Goal: Task Accomplishment & Management: Complete application form

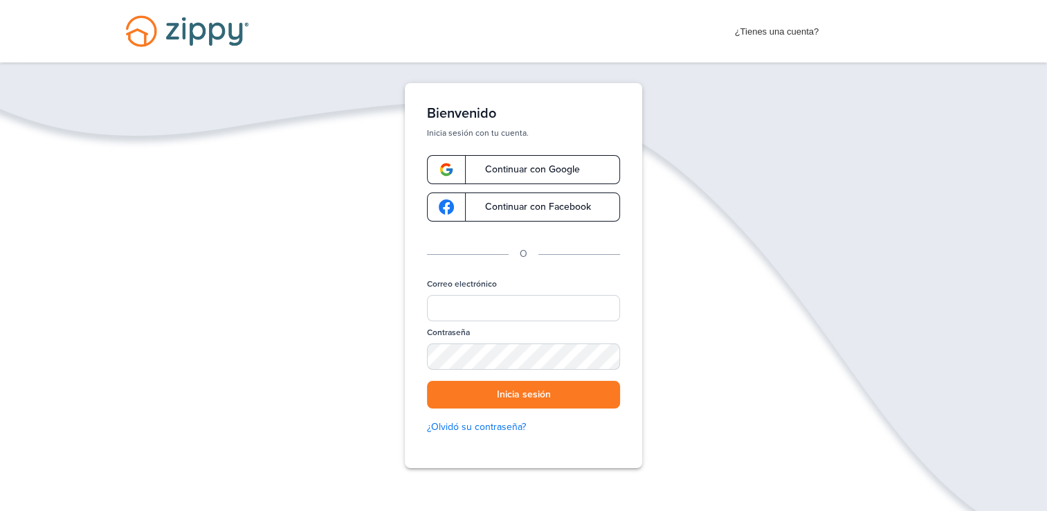
click at [509, 165] on span "Continuar con Google" at bounding box center [525, 170] width 109 height 10
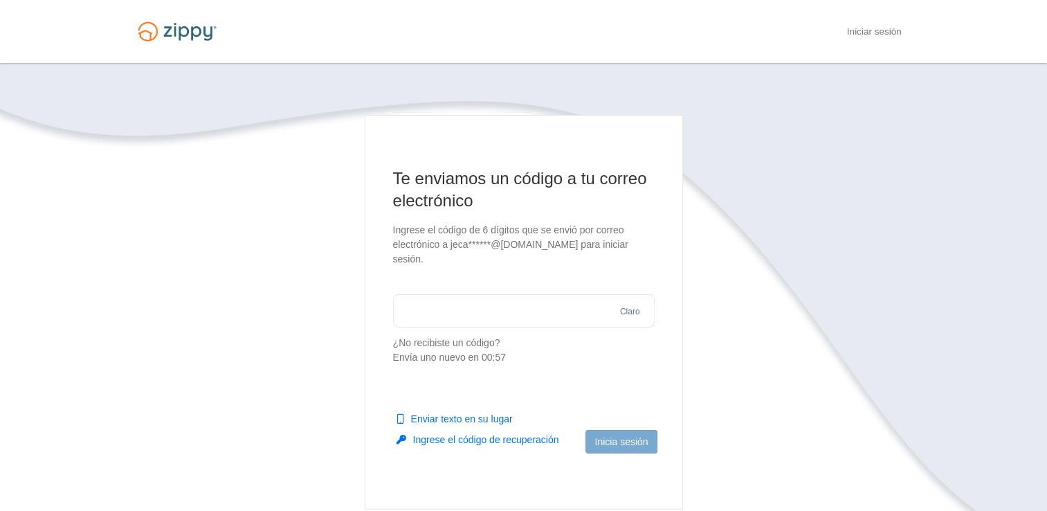
click at [444, 424] on button "Enviar texto en su lugar" at bounding box center [455, 419] width 116 height 14
click at [457, 304] on input "text" at bounding box center [524, 310] width 262 height 33
type input "******"
click at [645, 447] on button "Inicia sesión" at bounding box center [620, 442] width 71 height 24
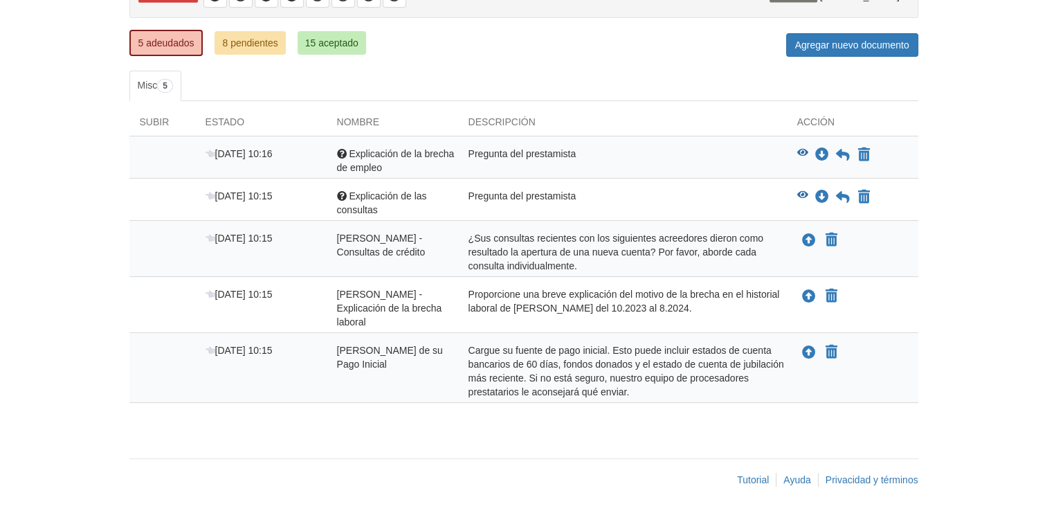
scroll to position [169, 0]
click at [799, 152] on icon "Ver Explicación de la brecha de empleo" at bounding box center [802, 153] width 11 height 10
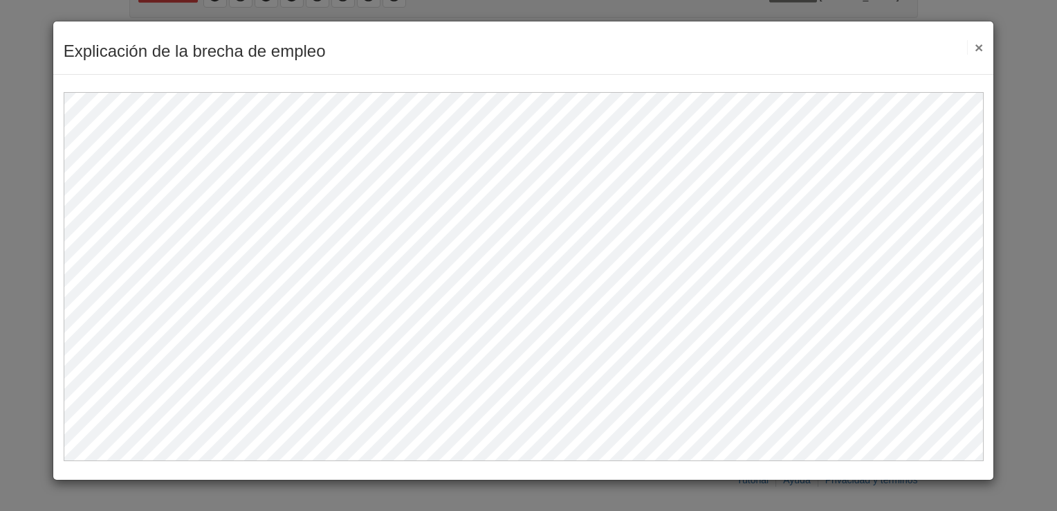
click at [974, 48] on button "×" at bounding box center [975, 47] width 16 height 15
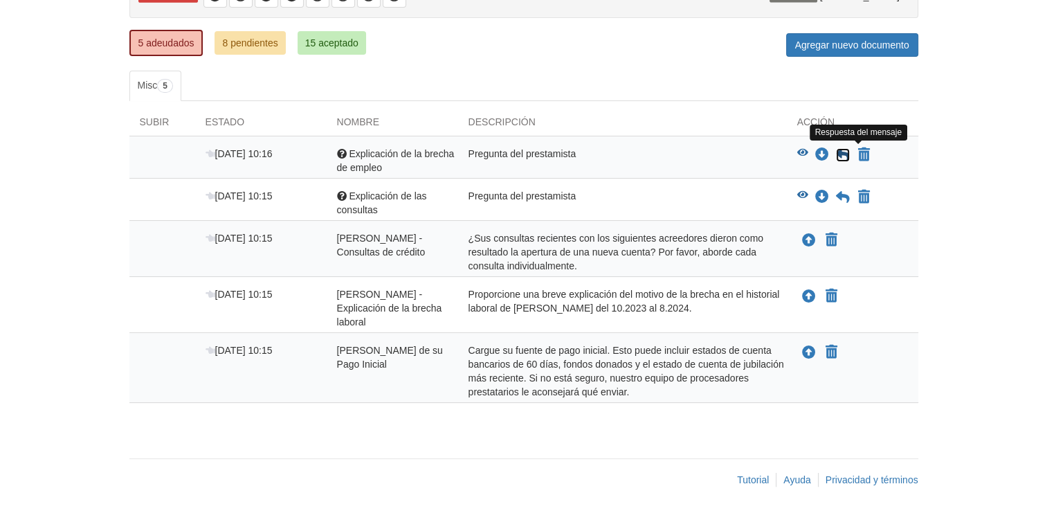
click at [846, 154] on icon at bounding box center [843, 155] width 14 height 14
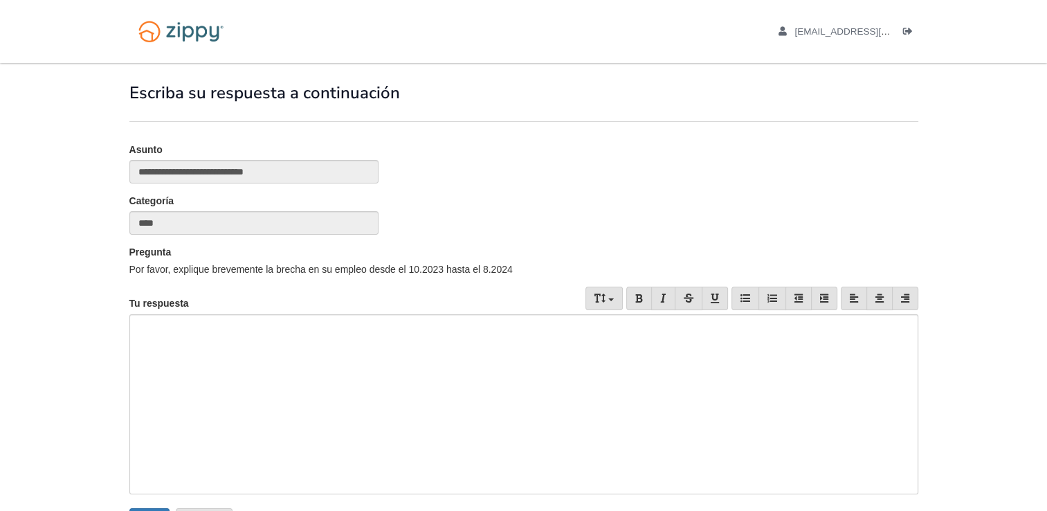
click at [201, 339] on div at bounding box center [523, 404] width 789 height 180
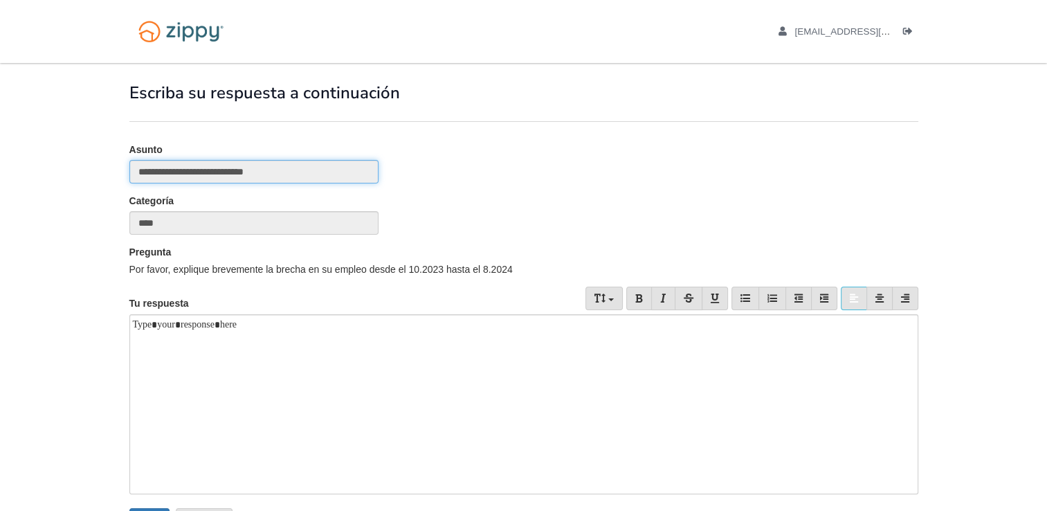
click at [198, 177] on input "**********" at bounding box center [253, 172] width 249 height 24
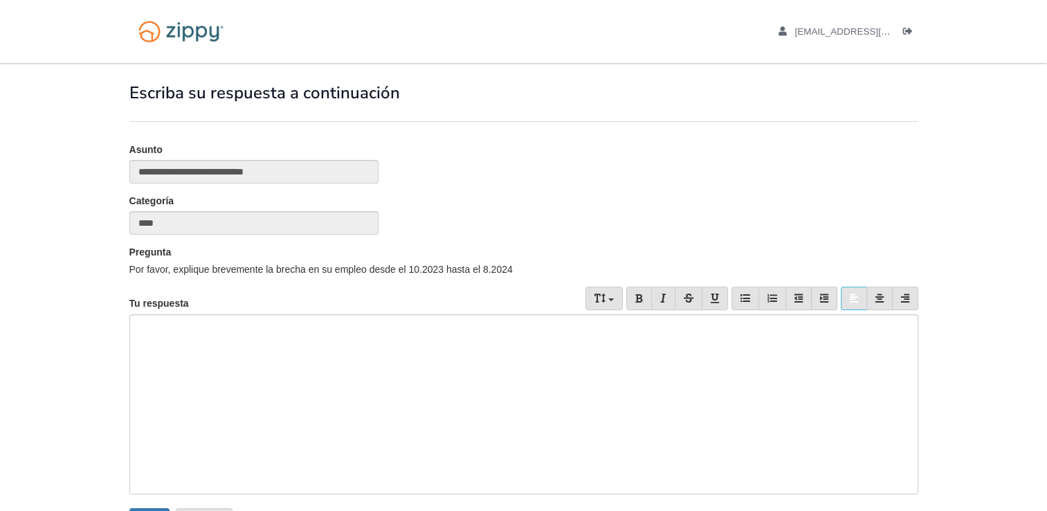
click at [183, 352] on div at bounding box center [523, 404] width 789 height 180
click at [154, 361] on div at bounding box center [523, 404] width 789 height 180
paste div
drag, startPoint x: 148, startPoint y: 325, endPoint x: 569, endPoint y: 350, distance: 421.5
click at [569, 350] on div "**********" at bounding box center [523, 404] width 789 height 180
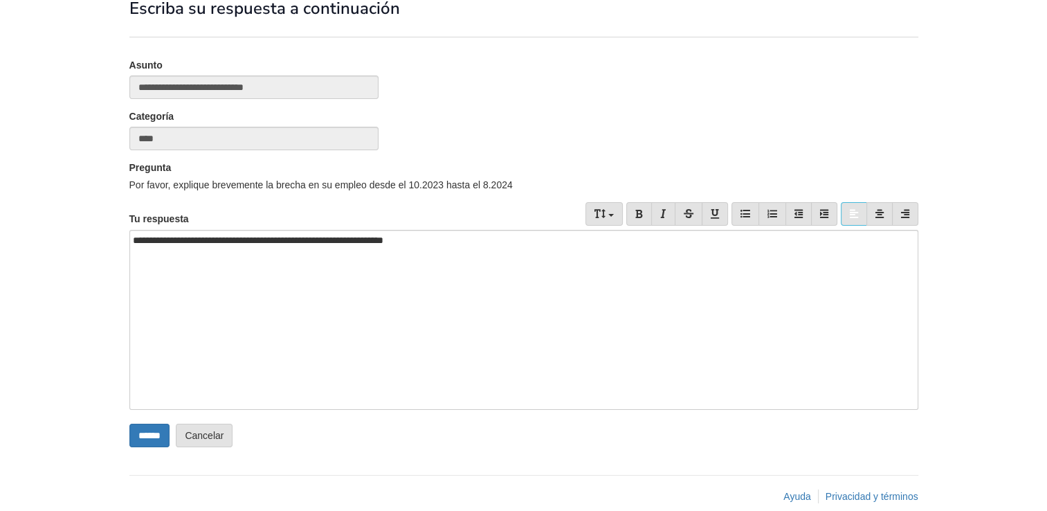
scroll to position [103, 0]
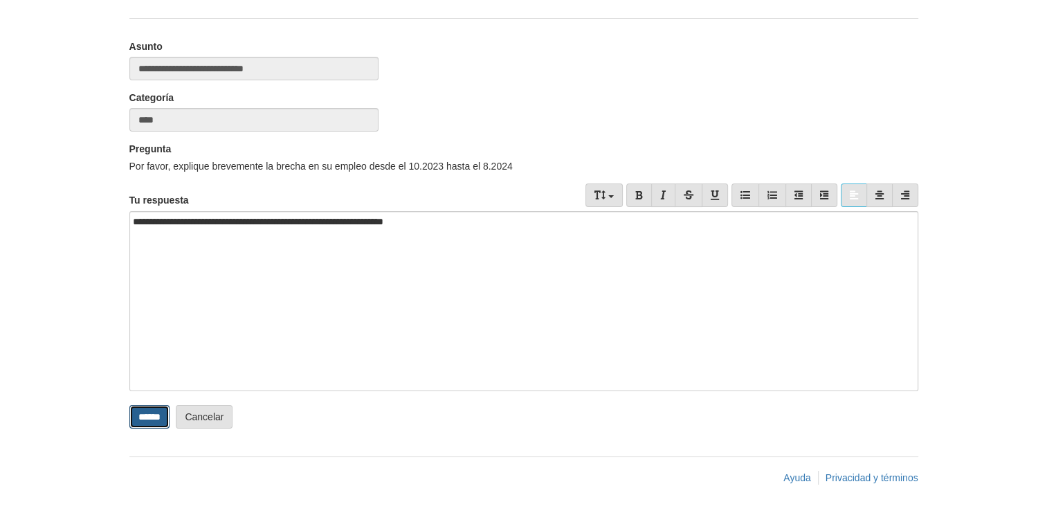
click at [143, 422] on input "******" at bounding box center [149, 417] width 40 height 24
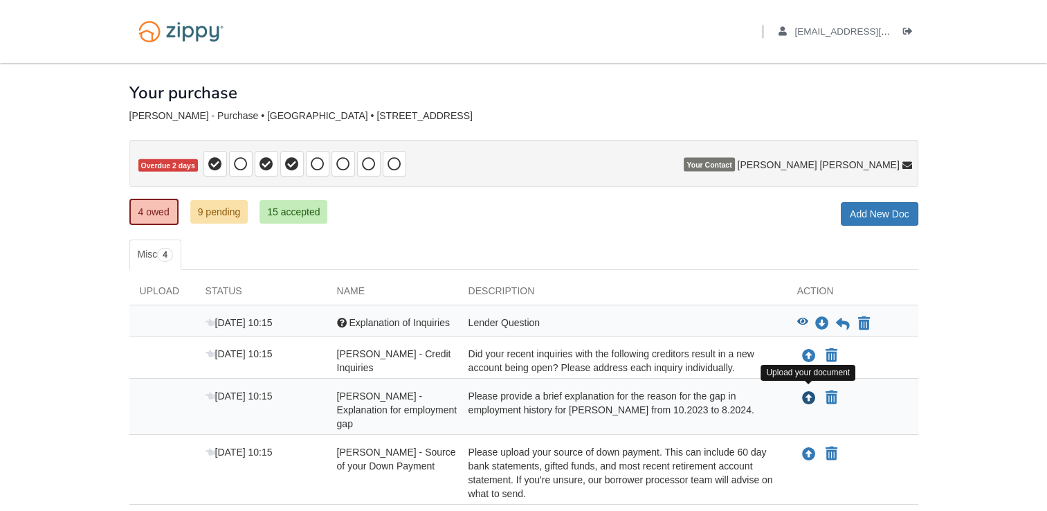
click at [810, 397] on icon "Upload Jessica Vasallo - Explanation for employment gap" at bounding box center [809, 399] width 14 height 14
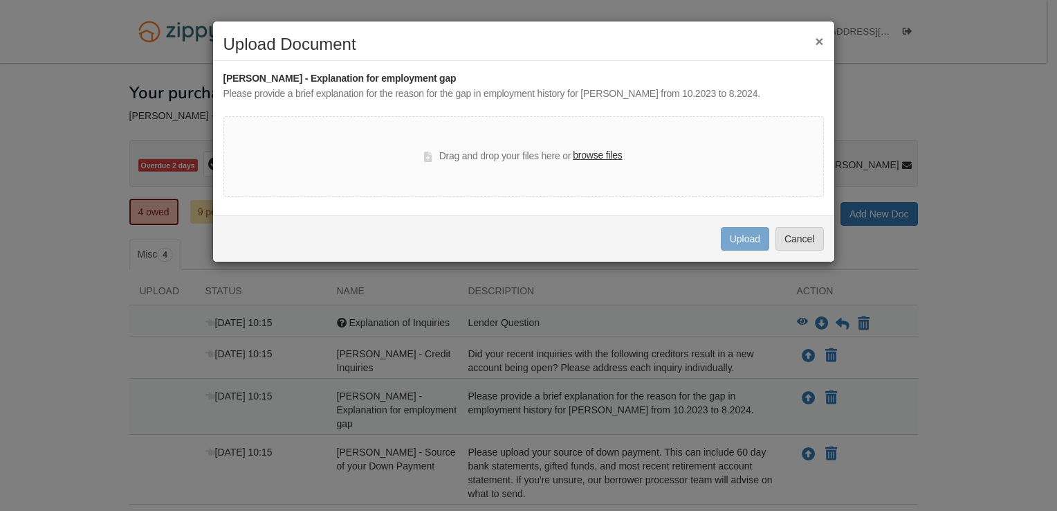
click at [599, 156] on label "browse files" at bounding box center [597, 155] width 49 height 15
click at [0, 0] on input "browse files" at bounding box center [0, 0] width 0 height 0
click at [595, 153] on label "browse files" at bounding box center [597, 155] width 49 height 15
click at [0, 0] on input "browse files" at bounding box center [0, 0] width 0 height 0
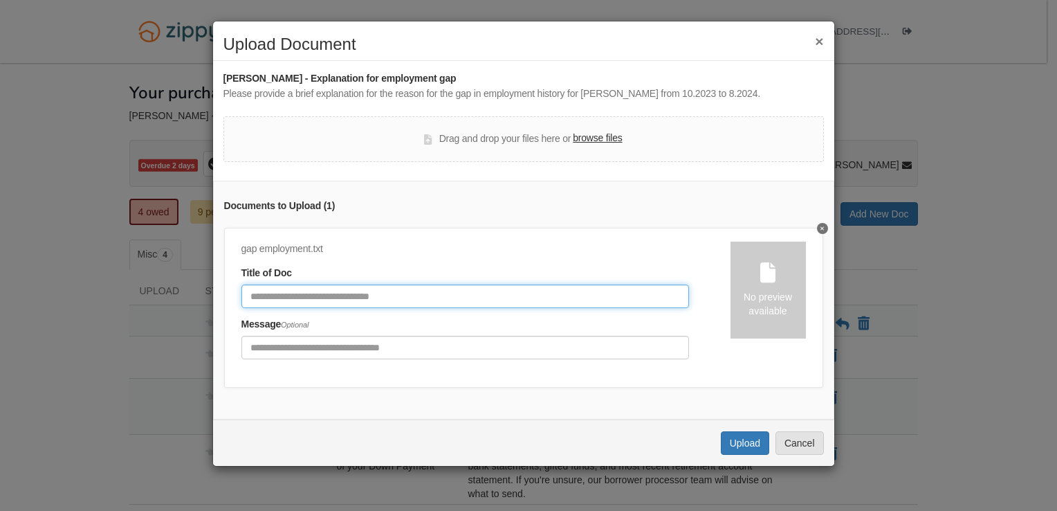
click at [320, 304] on input "Document Title" at bounding box center [466, 296] width 448 height 24
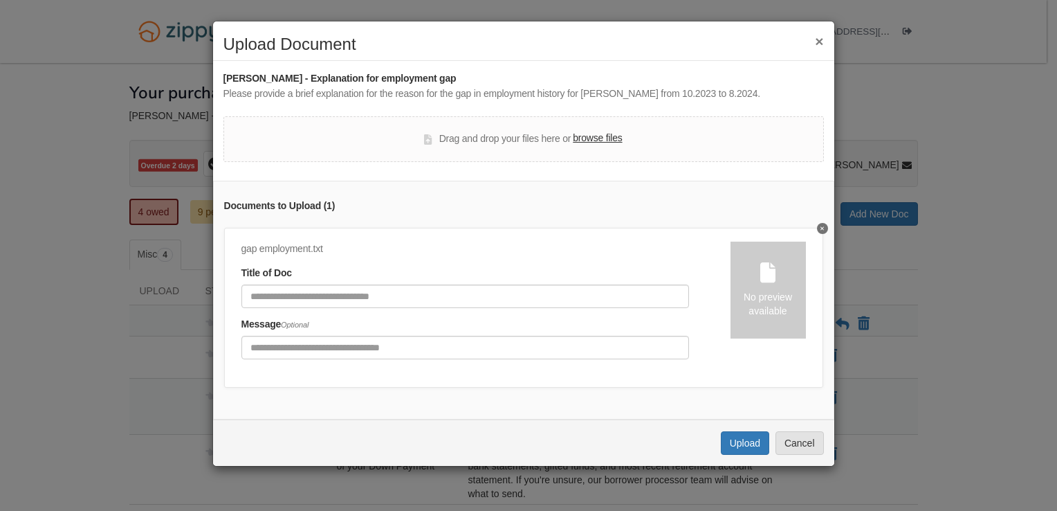
click at [818, 44] on button "×" at bounding box center [819, 41] width 8 height 15
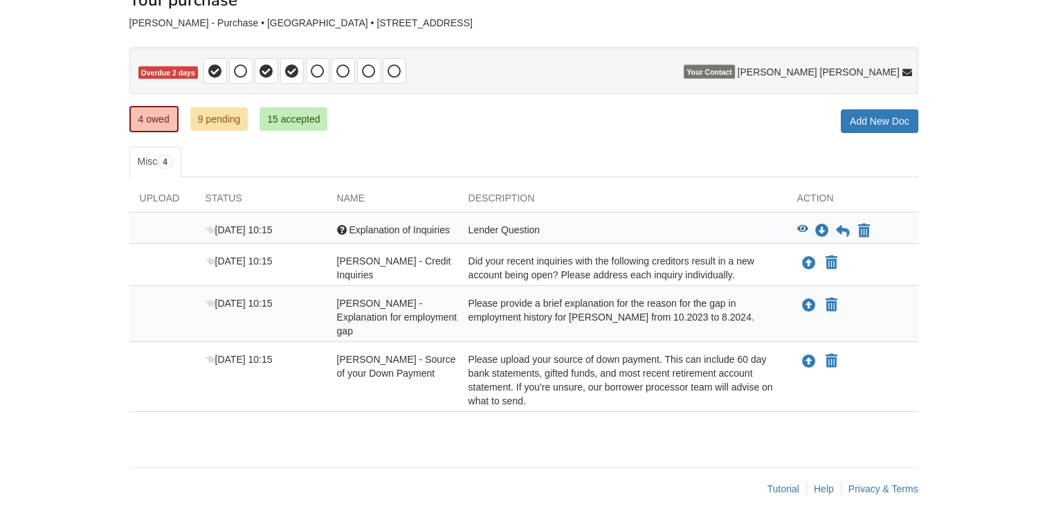
scroll to position [101, 0]
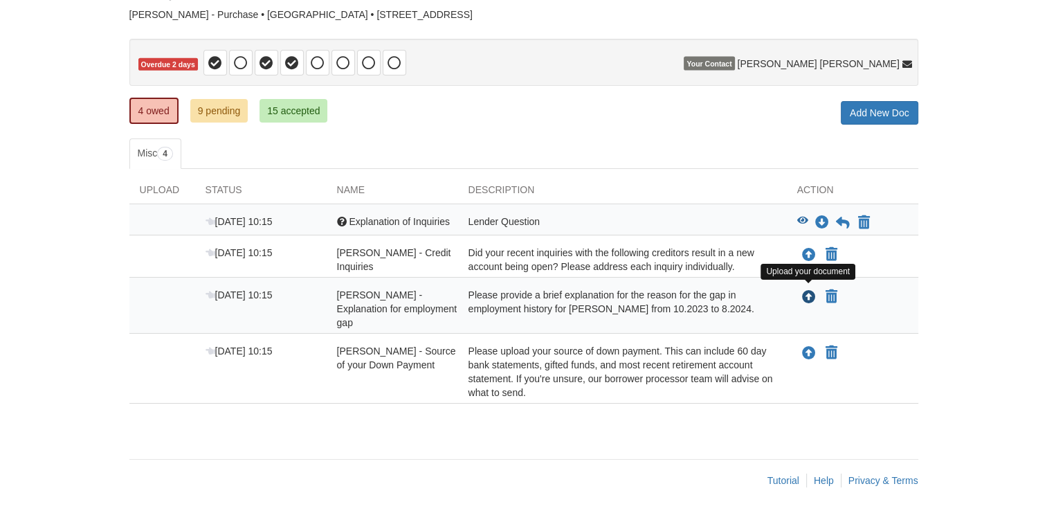
click at [810, 295] on icon "Upload Jessica Vasallo - Explanation for employment gap" at bounding box center [809, 298] width 14 height 14
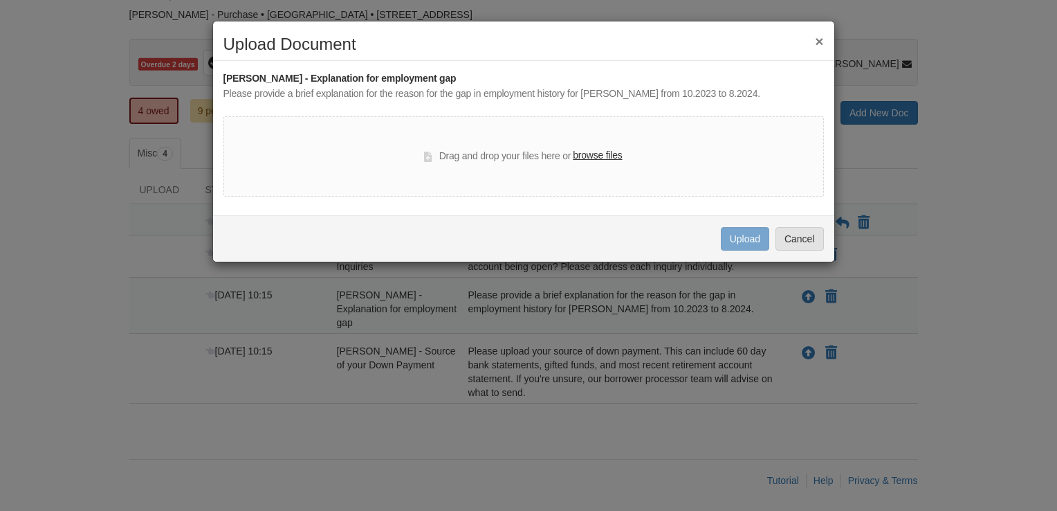
click at [610, 159] on label "browse files" at bounding box center [597, 155] width 49 height 15
click at [0, 0] on input "browse files" at bounding box center [0, 0] width 0 height 0
click at [608, 154] on label "browse files" at bounding box center [597, 155] width 49 height 15
click at [0, 0] on input "browse files" at bounding box center [0, 0] width 0 height 0
click at [801, 245] on button "Cancel" at bounding box center [800, 239] width 48 height 24
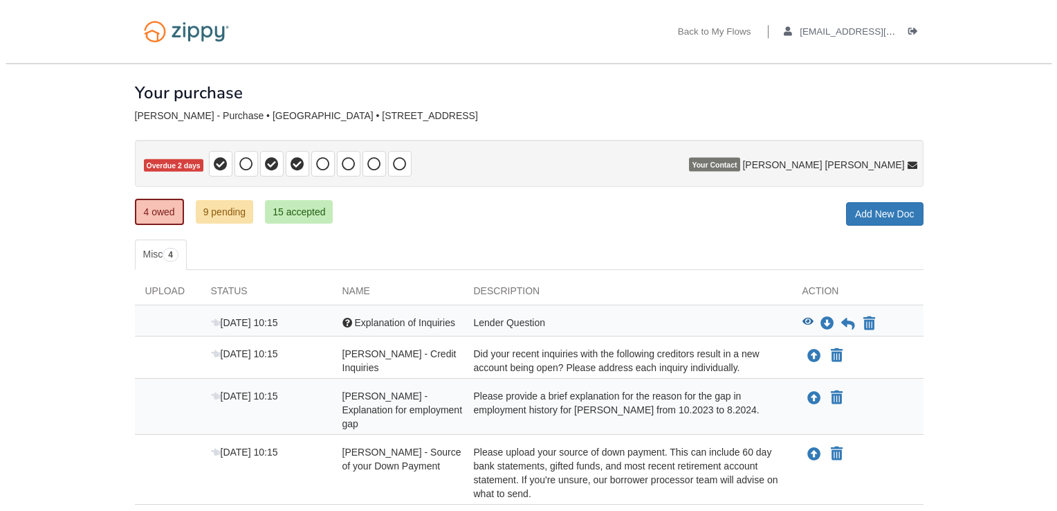
scroll to position [101, 0]
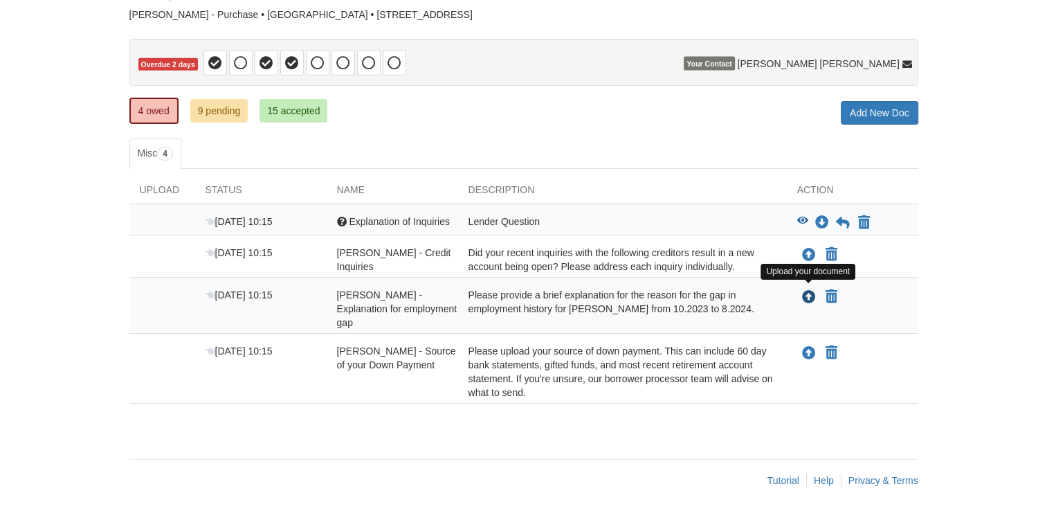
click at [813, 296] on icon "Upload Jessica Vasallo - Explanation for employment gap" at bounding box center [809, 298] width 14 height 14
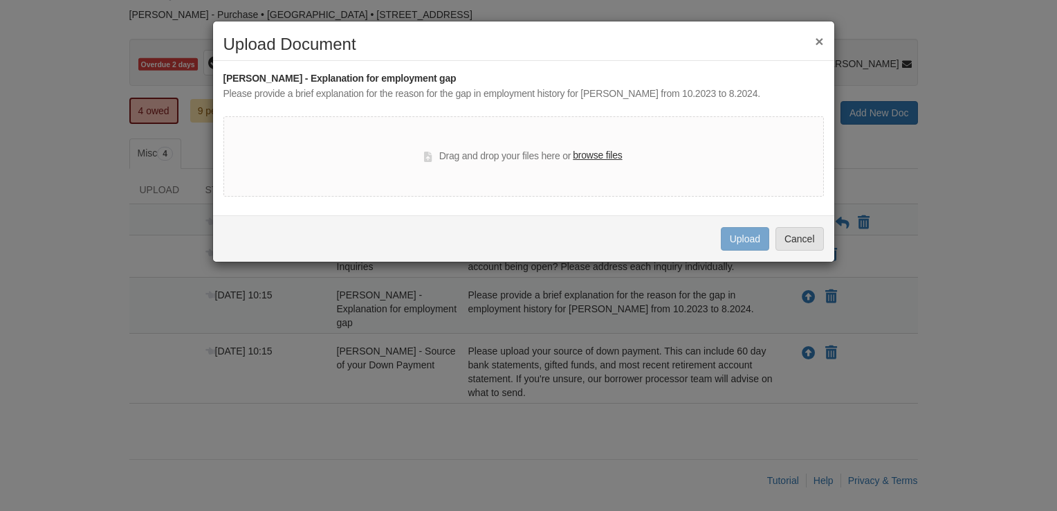
click at [608, 156] on label "browse files" at bounding box center [597, 155] width 49 height 15
click at [0, 0] on input "browse files" at bounding box center [0, 0] width 0 height 0
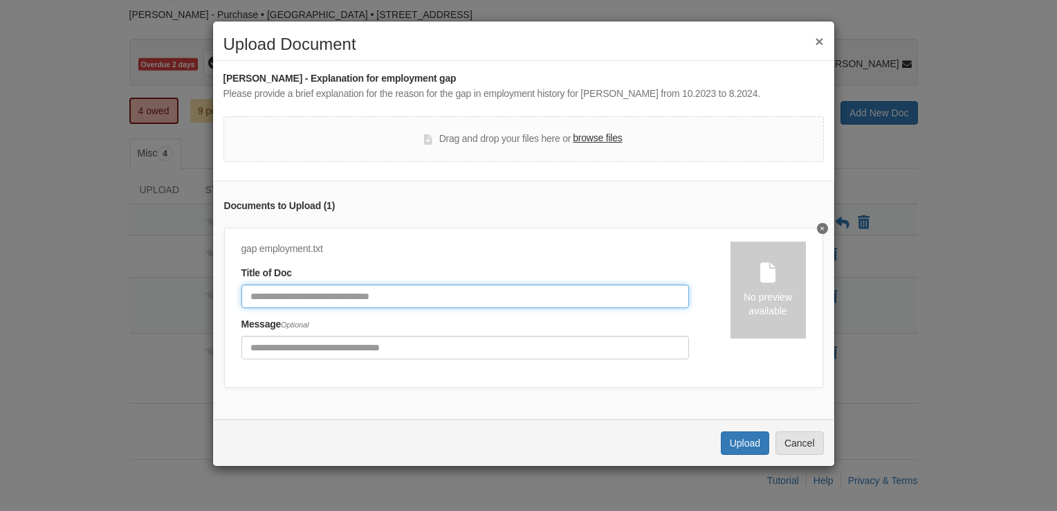
click at [345, 297] on input "Document Title" at bounding box center [466, 296] width 448 height 24
type input "**********"
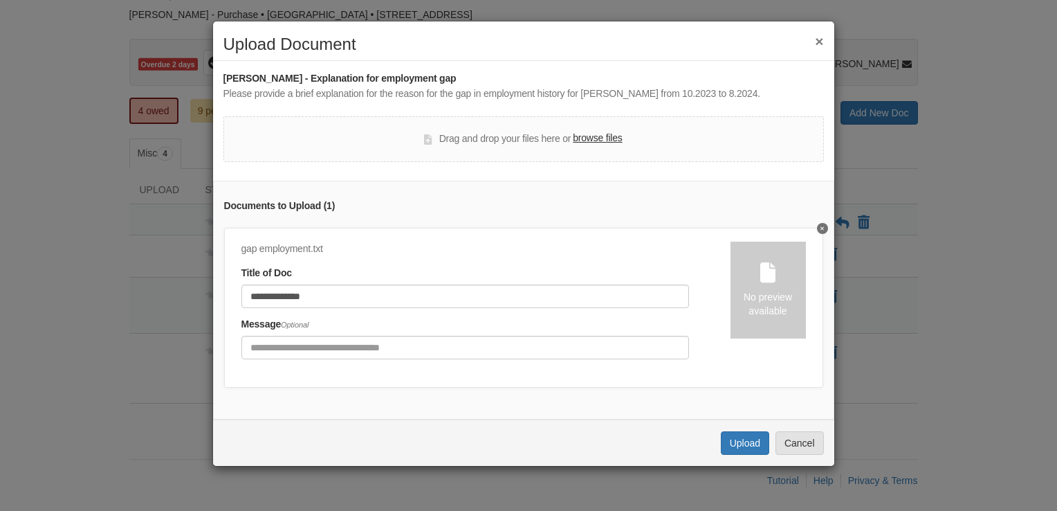
click at [772, 290] on div "No preview available" at bounding box center [768, 304] width 75 height 28
click at [737, 450] on button "Upload" at bounding box center [745, 443] width 48 height 24
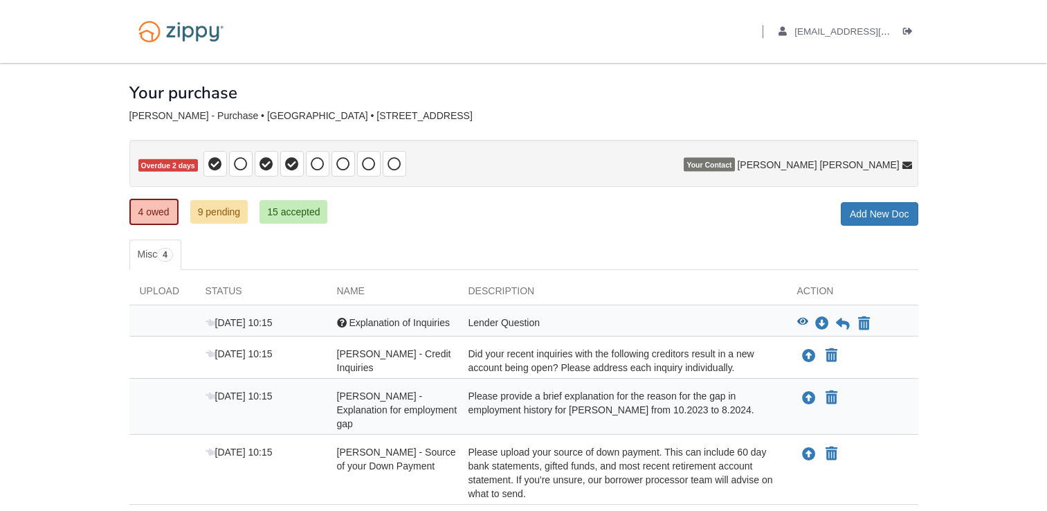
scroll to position [101, 0]
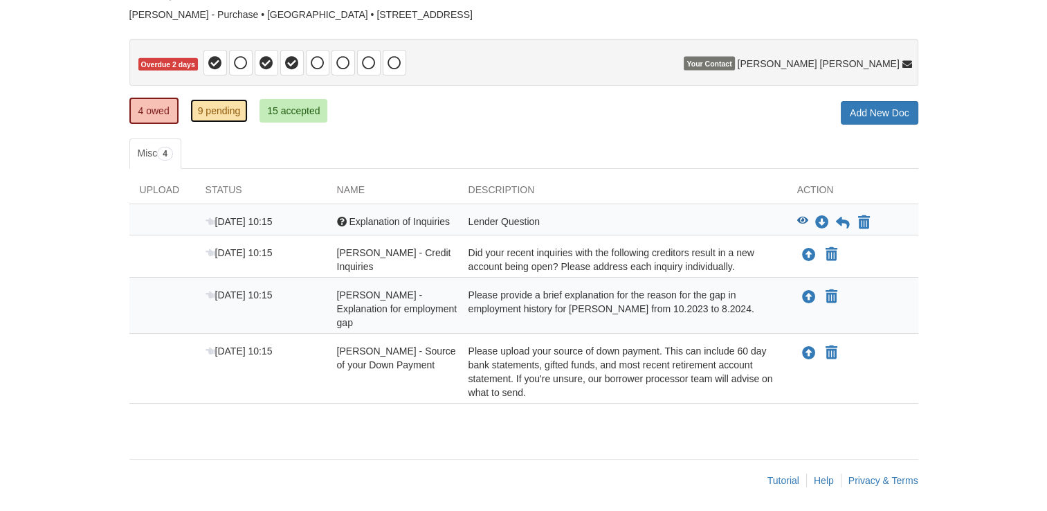
click at [220, 112] on link "9 pending" at bounding box center [219, 111] width 58 height 24
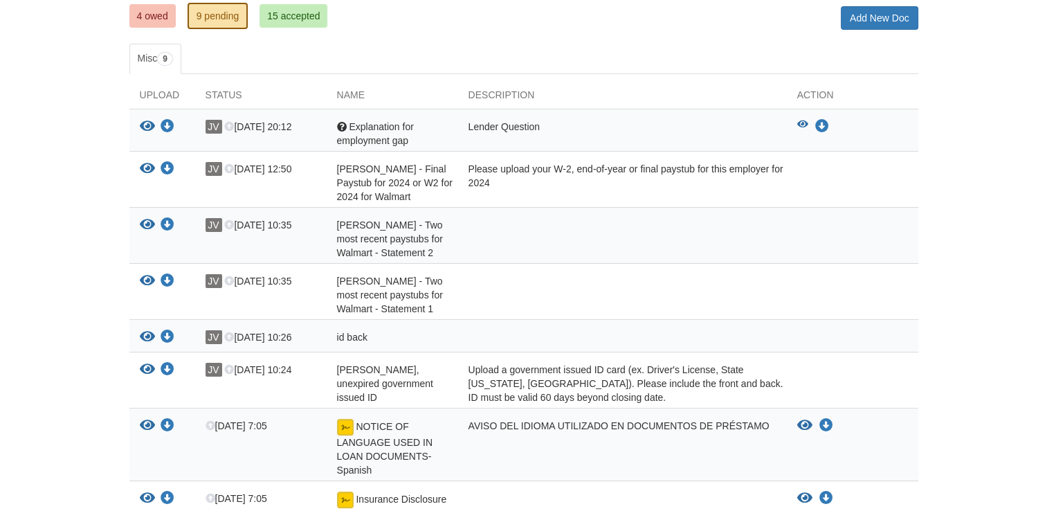
scroll to position [208, 0]
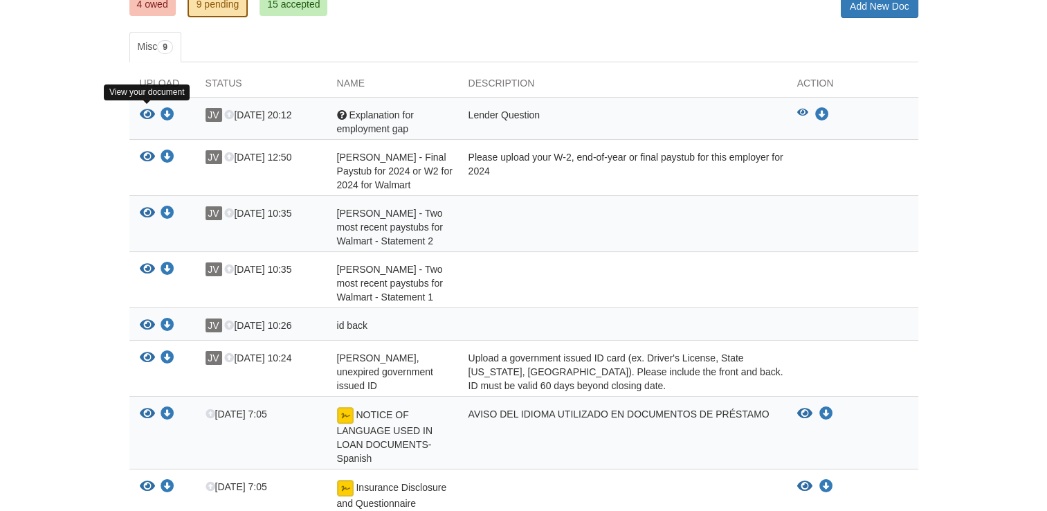
click at [140, 110] on icon "View Explanation for employment gap" at bounding box center [147, 115] width 15 height 14
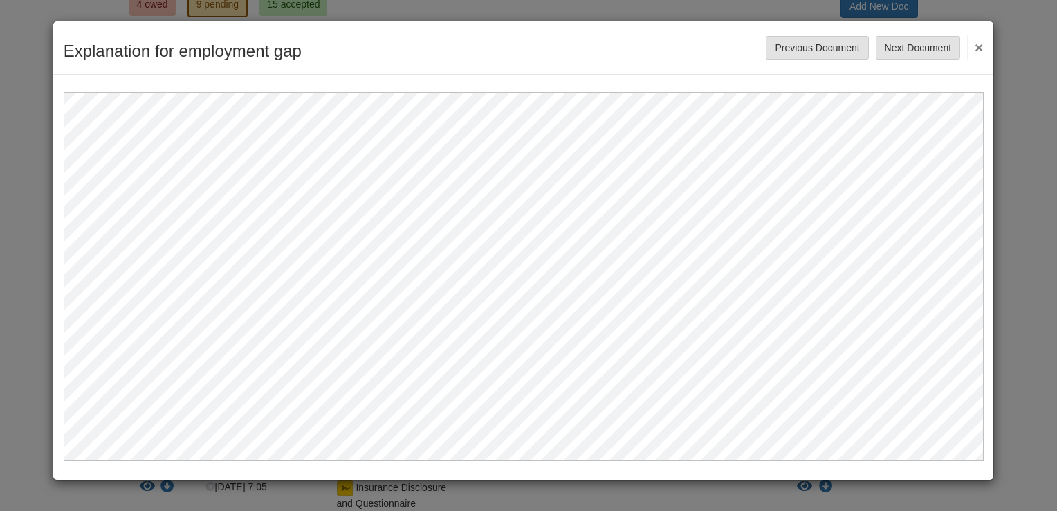
click at [983, 45] on div "Explanation for employment gap Save Cancel Previous Document Next Document ×" at bounding box center [523, 47] width 941 height 53
click at [980, 45] on button "×" at bounding box center [975, 47] width 16 height 25
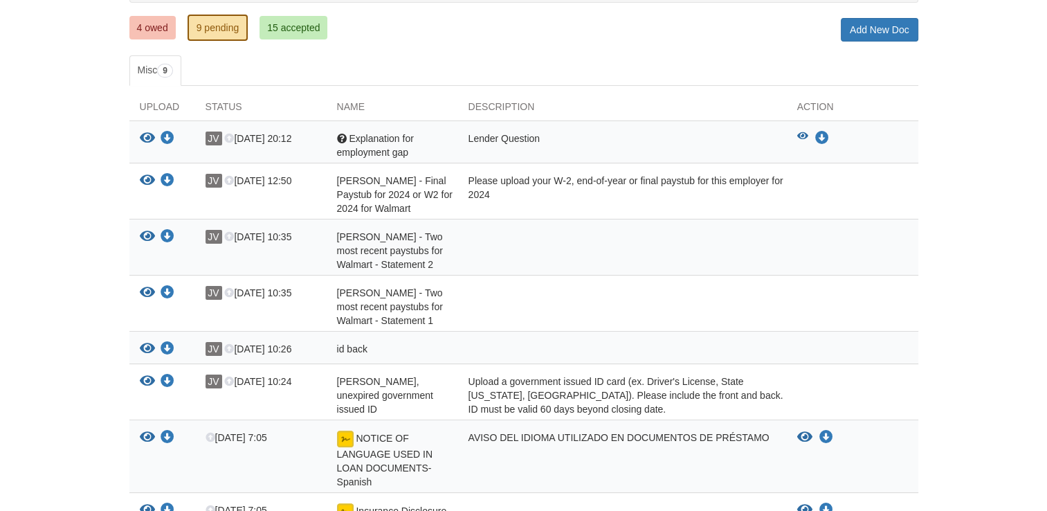
scroll to position [87, 0]
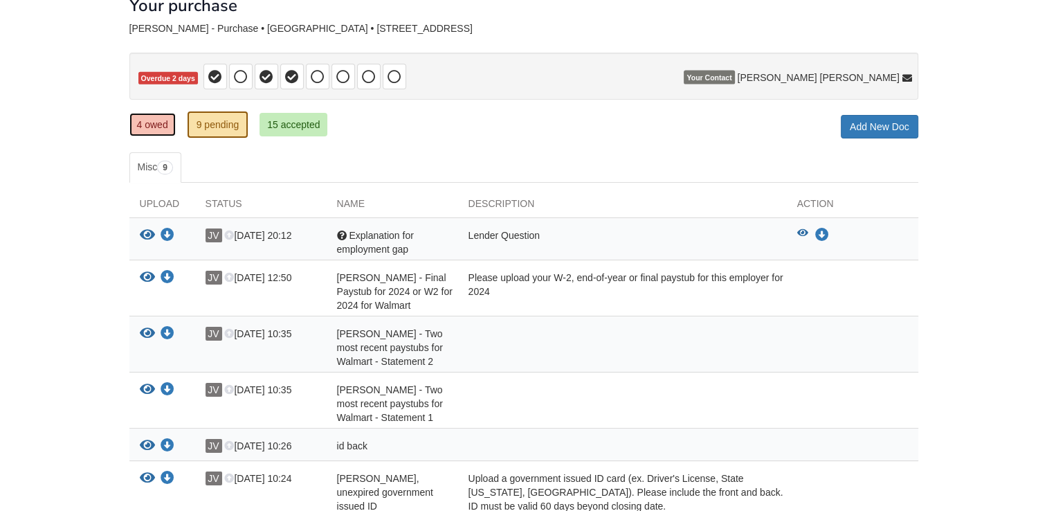
click at [141, 129] on link "4 owed" at bounding box center [152, 125] width 46 height 24
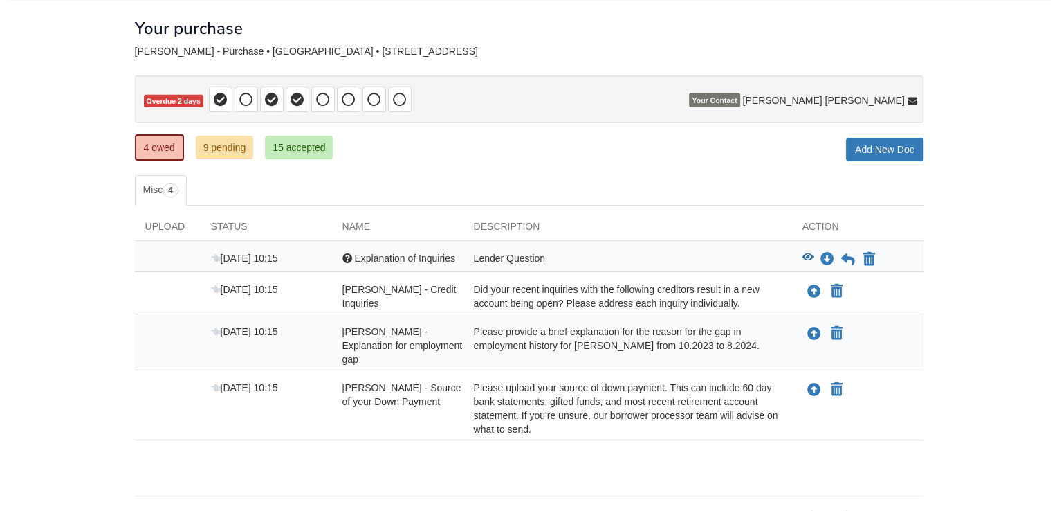
scroll to position [69, 0]
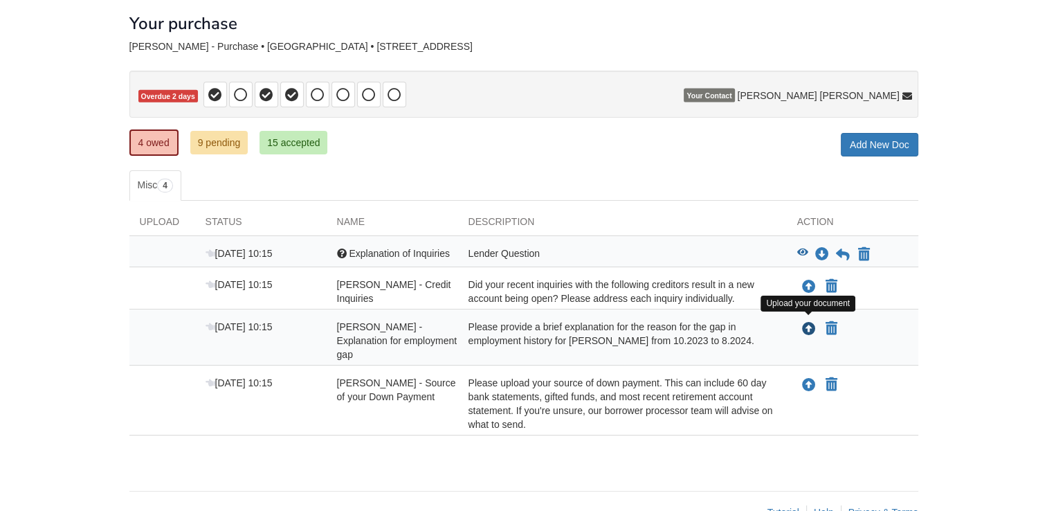
click at [803, 323] on icon "Upload Jessica Vasallo - Explanation for employment gap" at bounding box center [809, 329] width 14 height 14
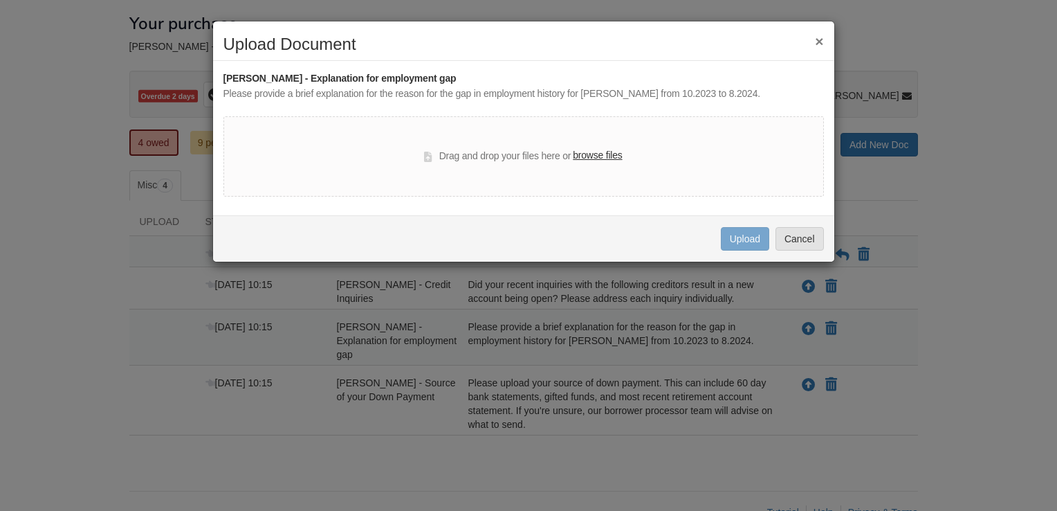
click at [588, 153] on label "browse files" at bounding box center [597, 155] width 49 height 15
click at [0, 0] on input "browse files" at bounding box center [0, 0] width 0 height 0
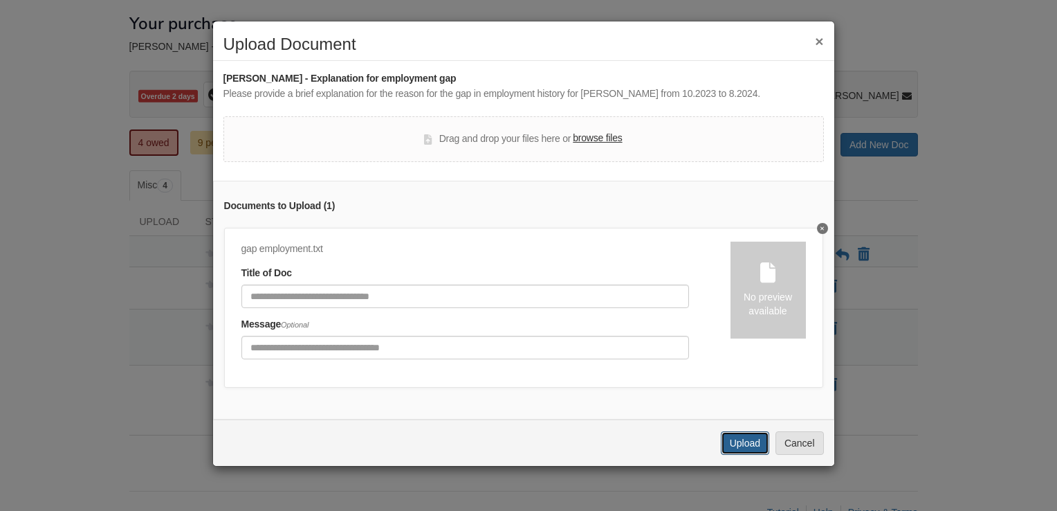
click at [754, 449] on button "Upload" at bounding box center [745, 443] width 48 height 24
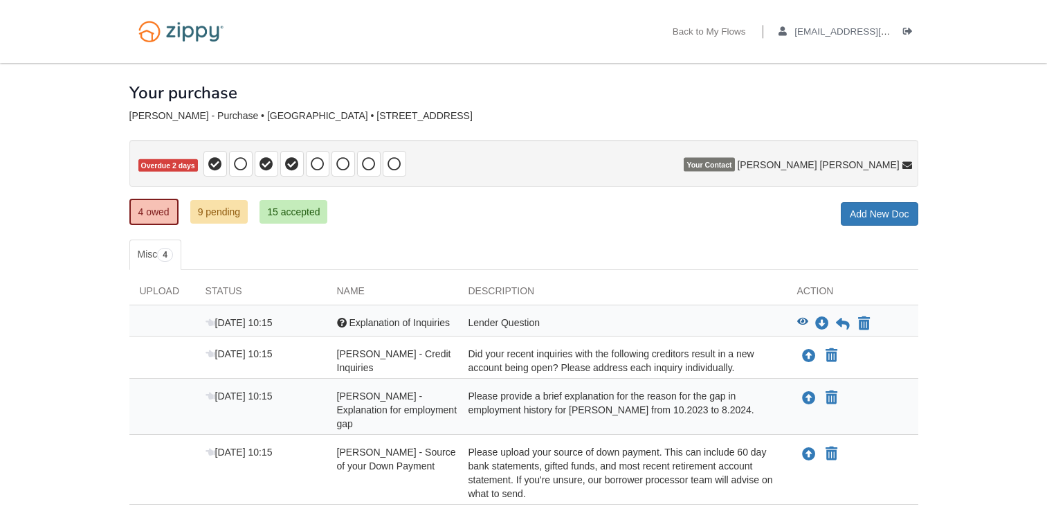
scroll to position [69, 0]
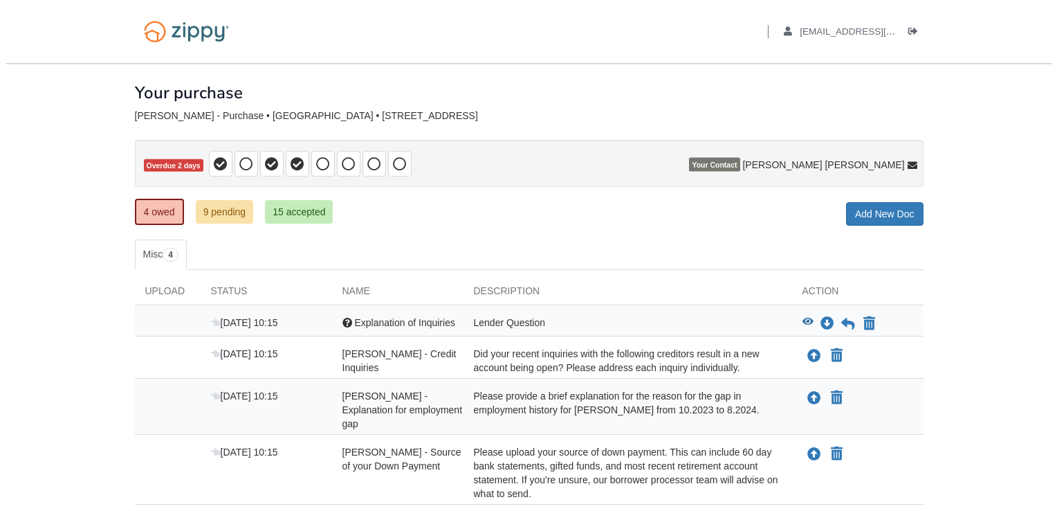
scroll to position [69, 0]
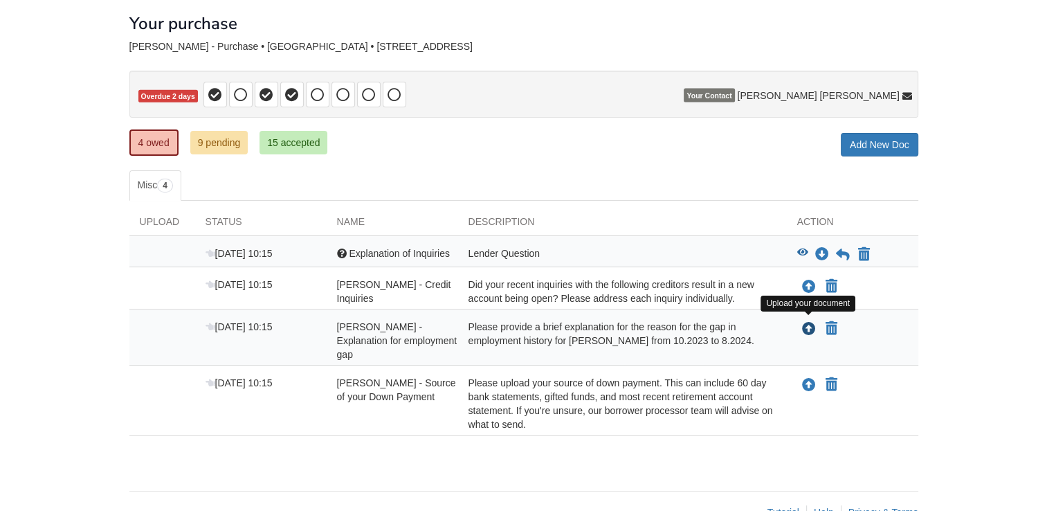
click at [810, 325] on icon "Upload Jessica Vasallo - Explanation for employment gap" at bounding box center [809, 329] width 14 height 14
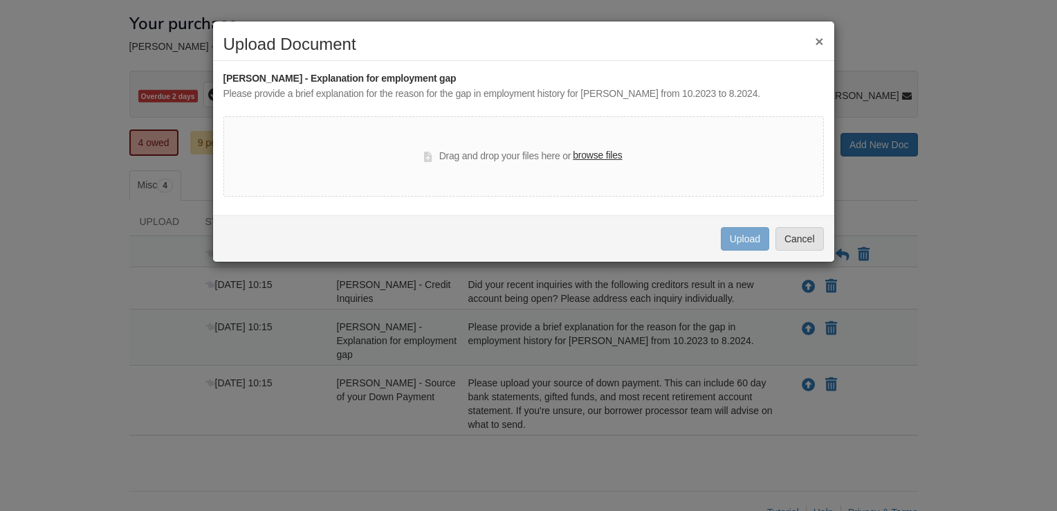
click at [597, 158] on label "browse files" at bounding box center [597, 155] width 49 height 15
click at [0, 0] on input "browse files" at bounding box center [0, 0] width 0 height 0
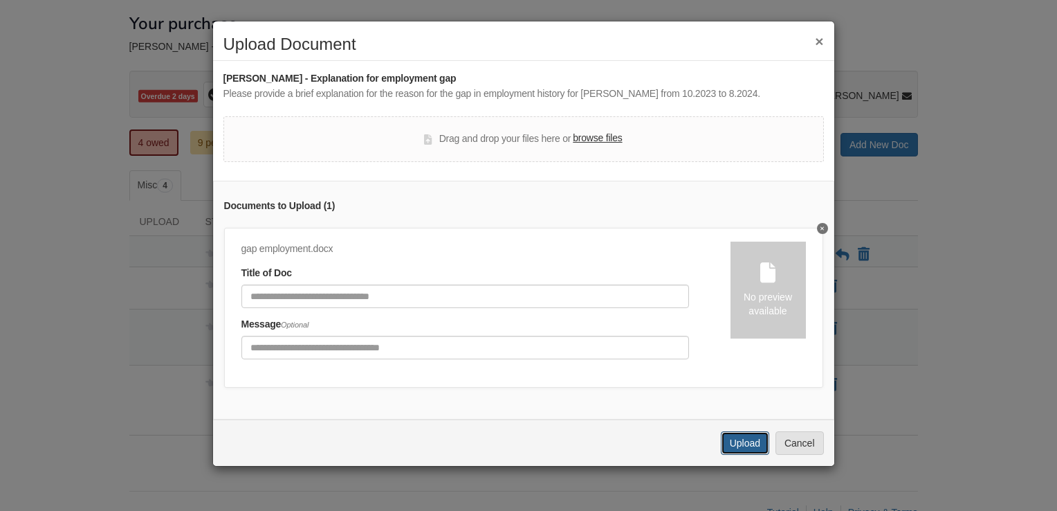
click at [749, 451] on button "Upload" at bounding box center [745, 443] width 48 height 24
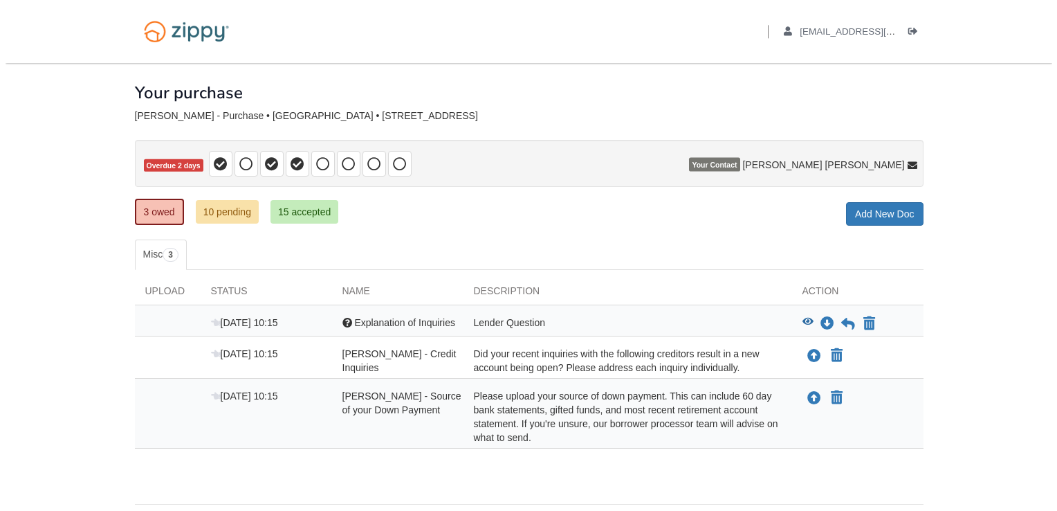
scroll to position [45, 0]
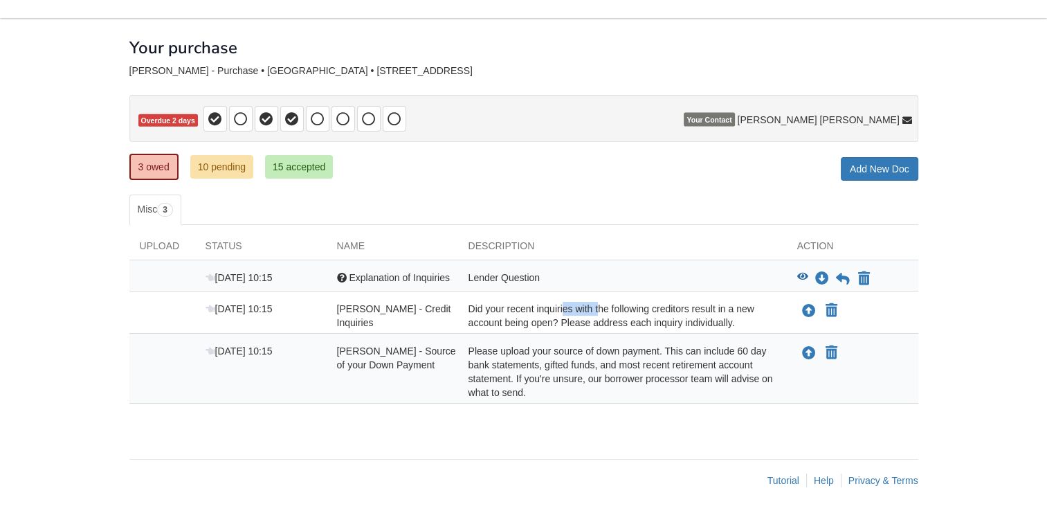
drag, startPoint x: 535, startPoint y: 304, endPoint x: 571, endPoint y: 311, distance: 36.5
click at [571, 311] on div "Did your recent inquiries with the following creditors result in a new account …" at bounding box center [622, 316] width 329 height 28
drag, startPoint x: 571, startPoint y: 311, endPoint x: 556, endPoint y: 302, distance: 17.3
copy div "inquiries"
click at [342, 278] on div at bounding box center [342, 278] width 10 height 10
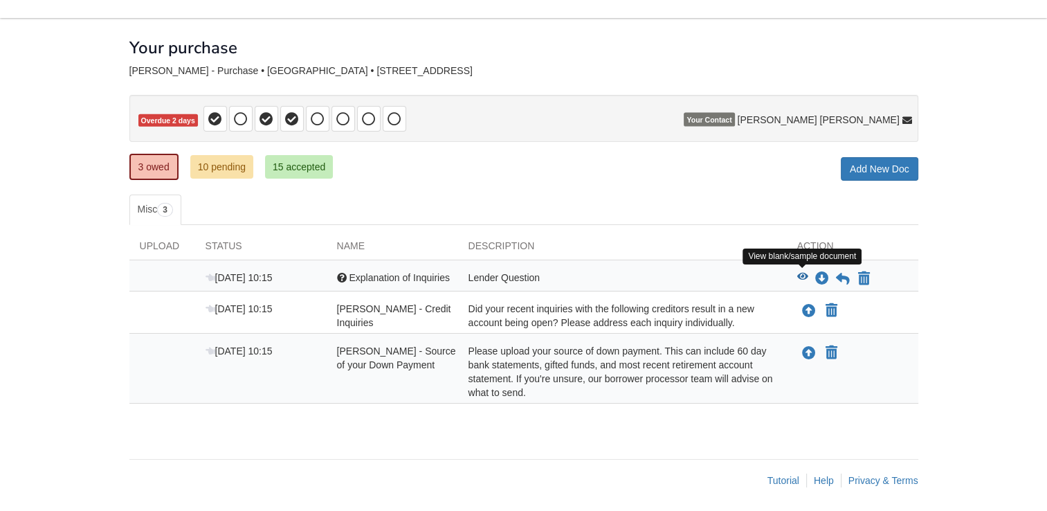
click at [797, 275] on icon "View Explanation of Inquiries" at bounding box center [802, 277] width 11 height 10
